Goal: Information Seeking & Learning: Find contact information

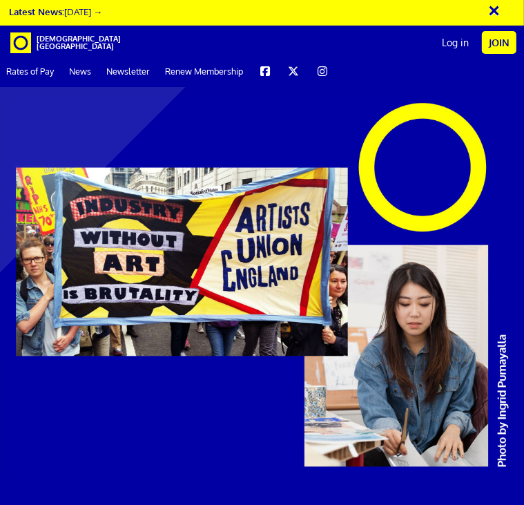
scroll to position [5462, 0]
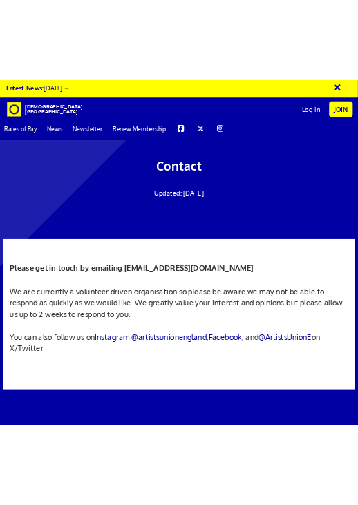
scroll to position [0, 17]
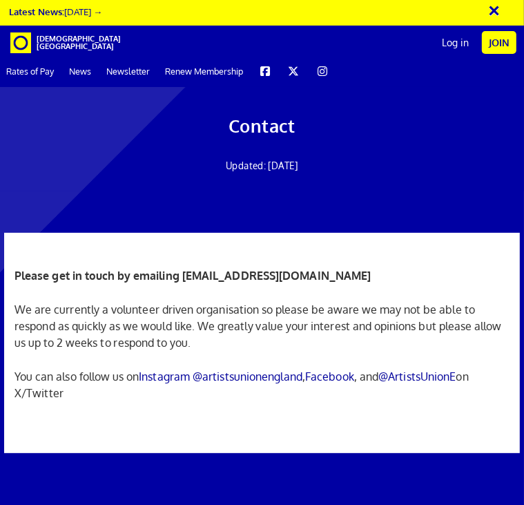
drag, startPoint x: 362, startPoint y: 278, endPoint x: 182, endPoint y: 278, distance: 180.2
click at [182, 278] on p "Please get in touch by emailing [EMAIL_ADDRESS][DOMAIN_NAME]" at bounding box center [261, 275] width 495 height 17
drag, startPoint x: 182, startPoint y: 278, endPoint x: 204, endPoint y: 275, distance: 21.6
copy strong "[EMAIL_ADDRESS][DOMAIN_NAME]"
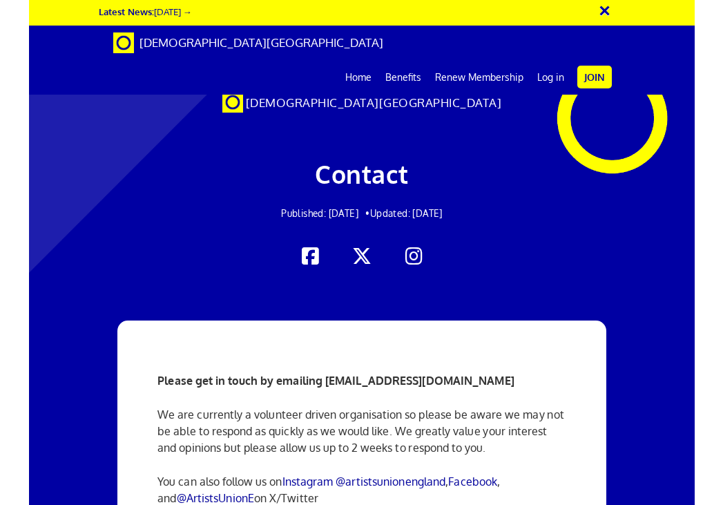
scroll to position [0, 215]
